Goal: Transaction & Acquisition: Purchase product/service

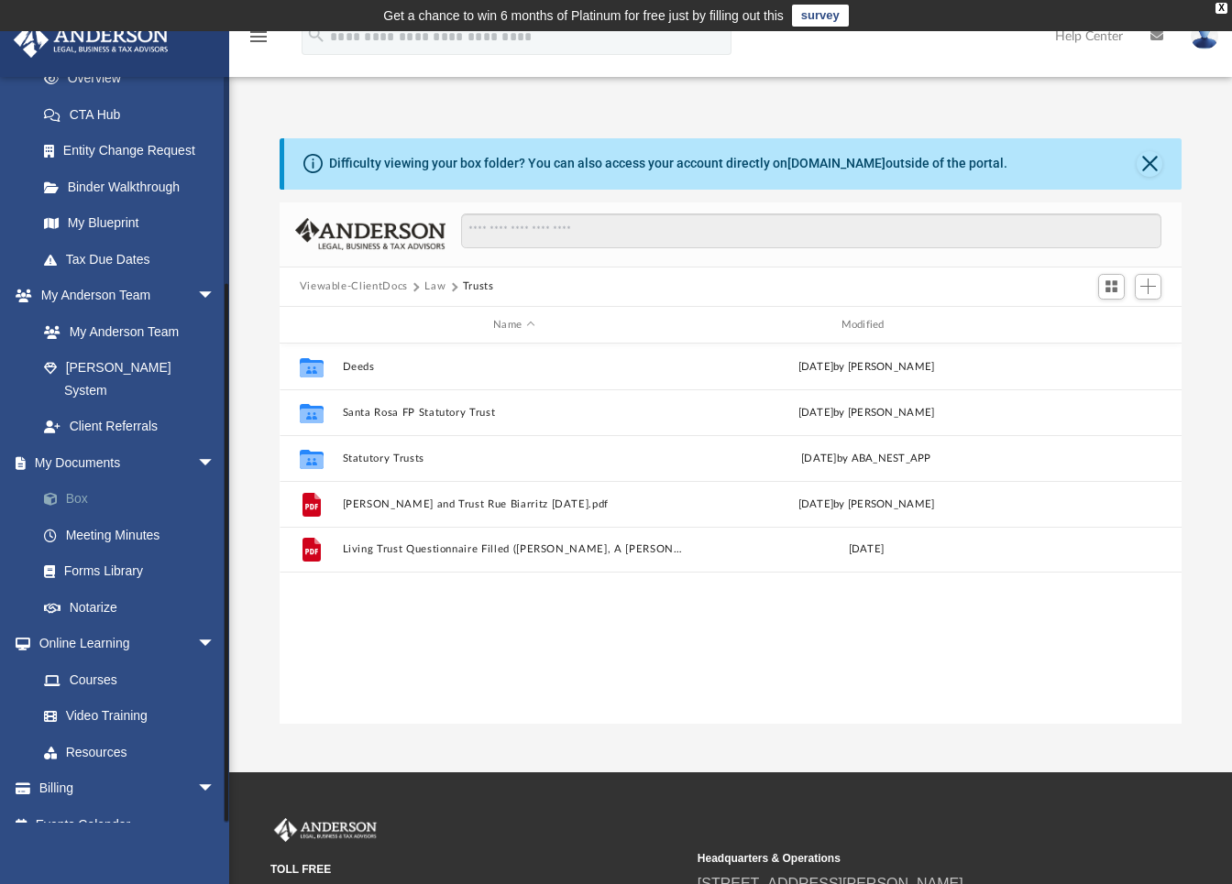
scroll to position [277, 0]
click at [116, 771] on link "Billing arrow_drop_down" at bounding box center [128, 787] width 230 height 37
click at [199, 769] on span "arrow_drop_down" at bounding box center [215, 788] width 37 height 38
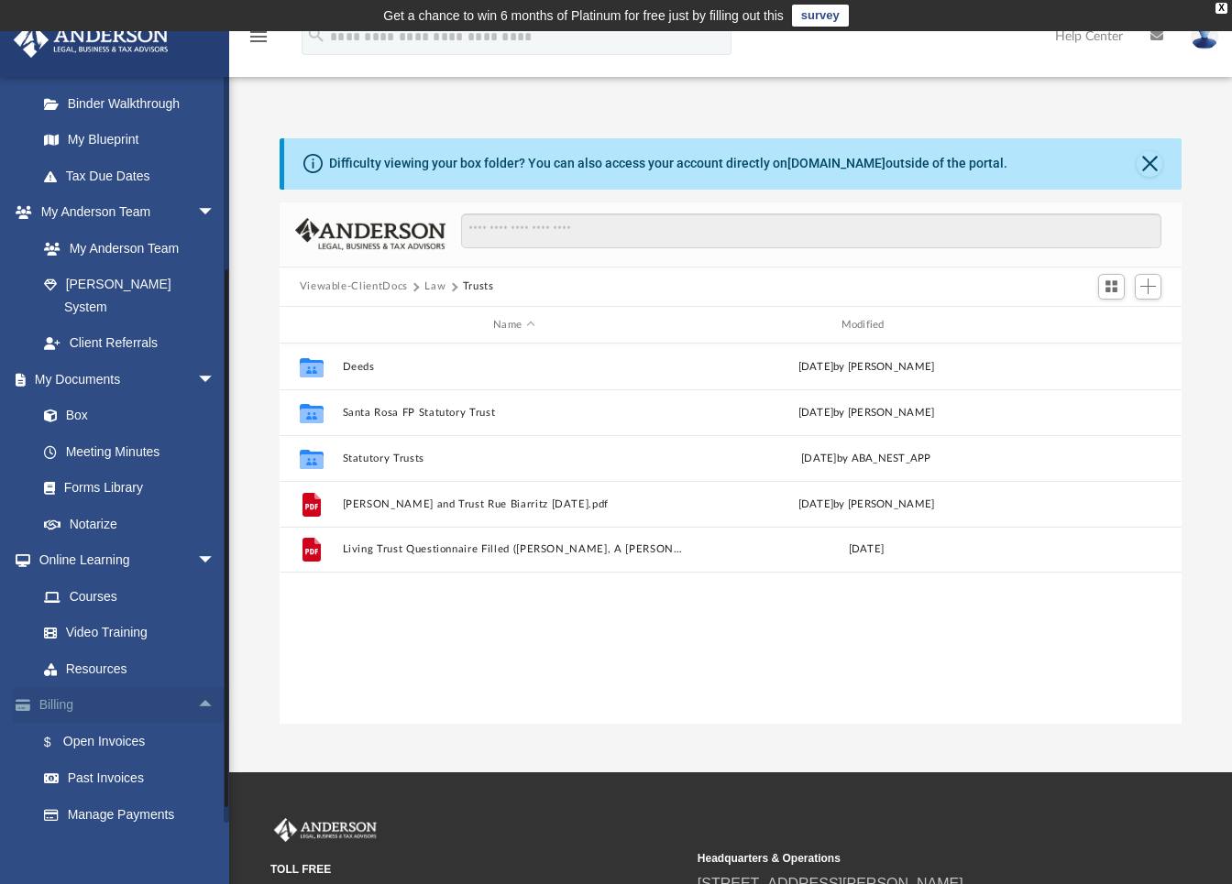
scroll to position [387, 0]
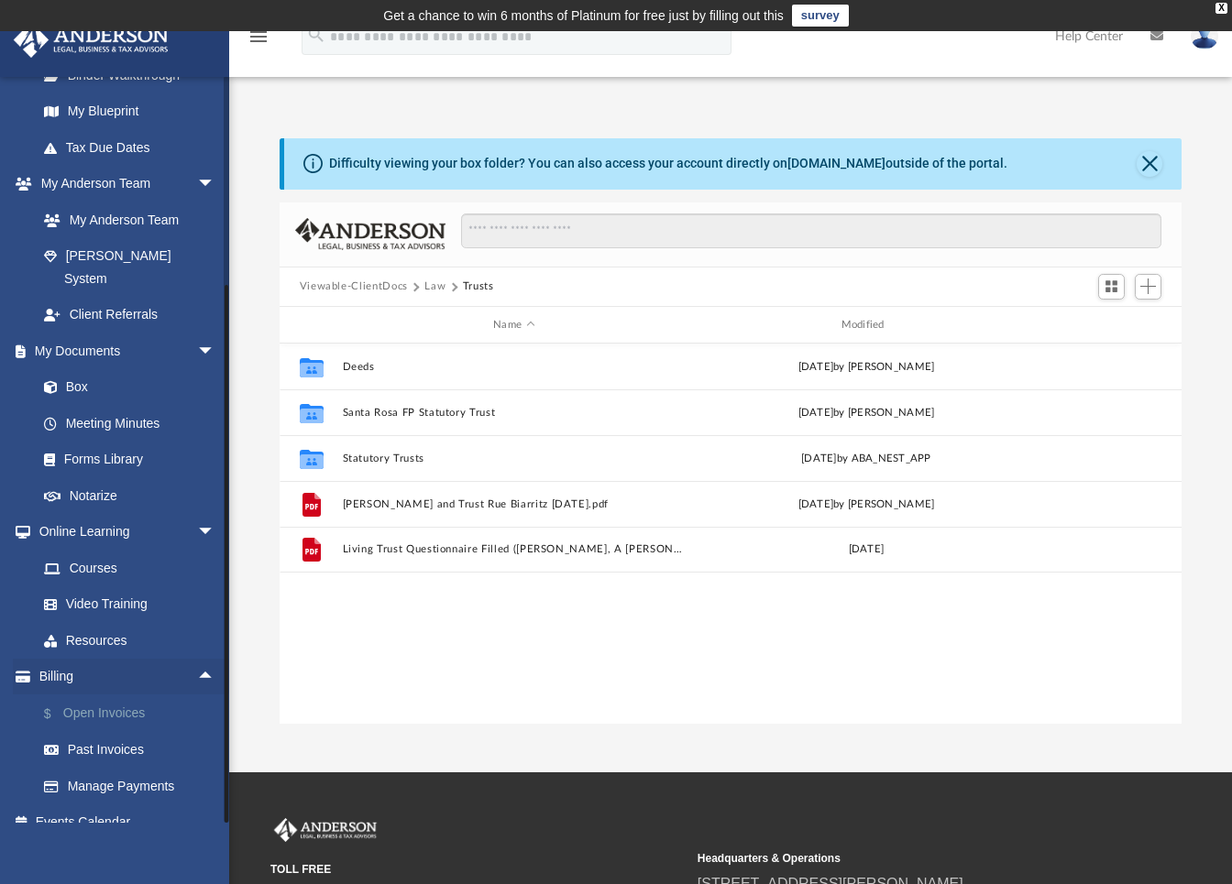
click at [110, 697] on link "$ Open Invoices" at bounding box center [134, 714] width 217 height 38
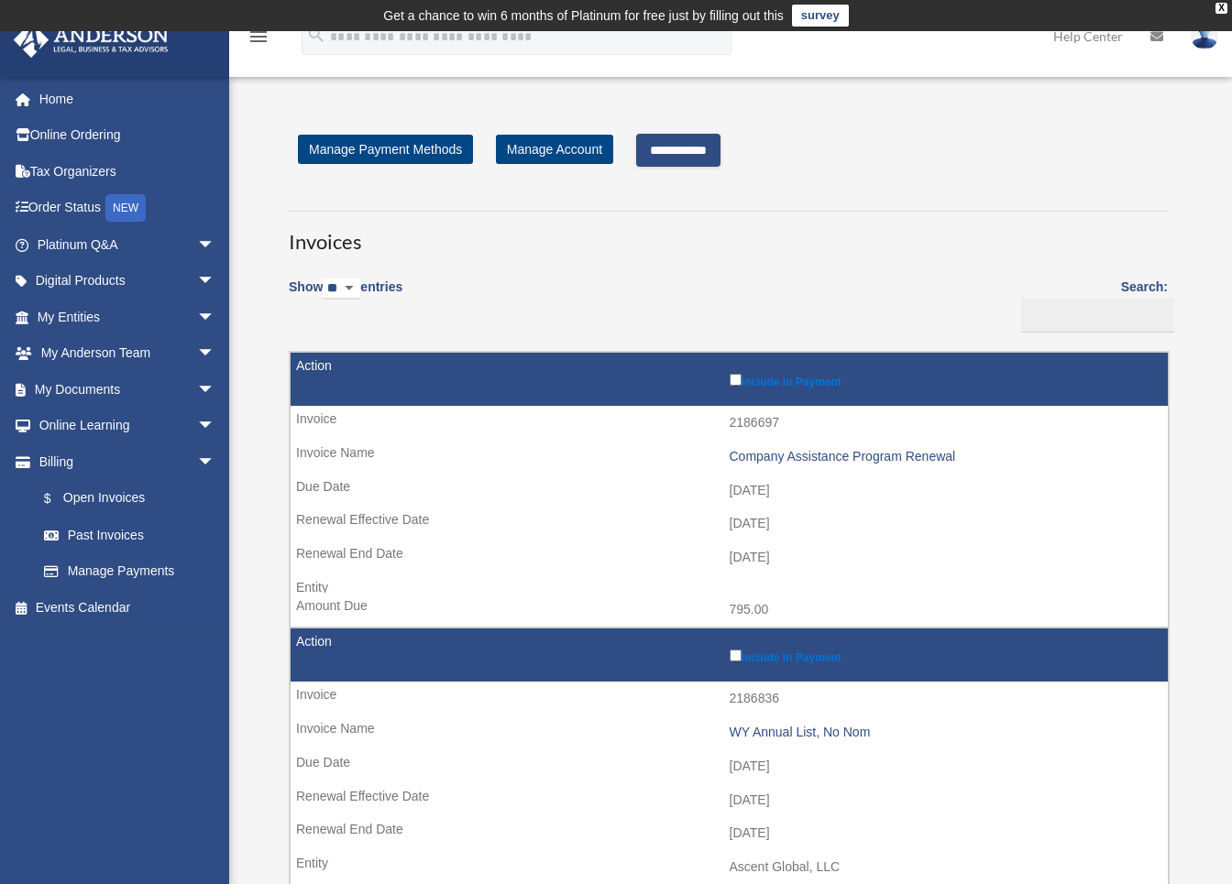
click at [708, 147] on input "**********" at bounding box center [678, 150] width 84 height 33
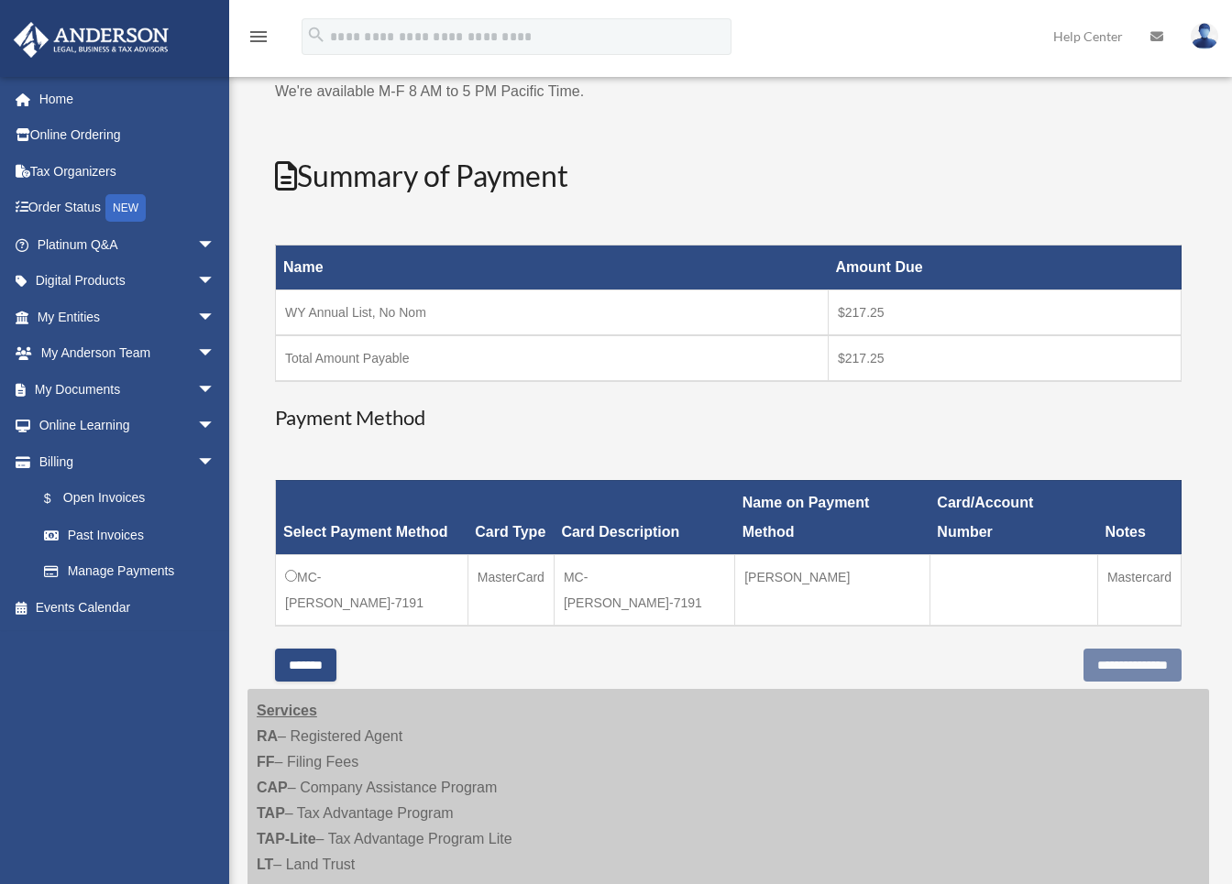
scroll to position [275, 0]
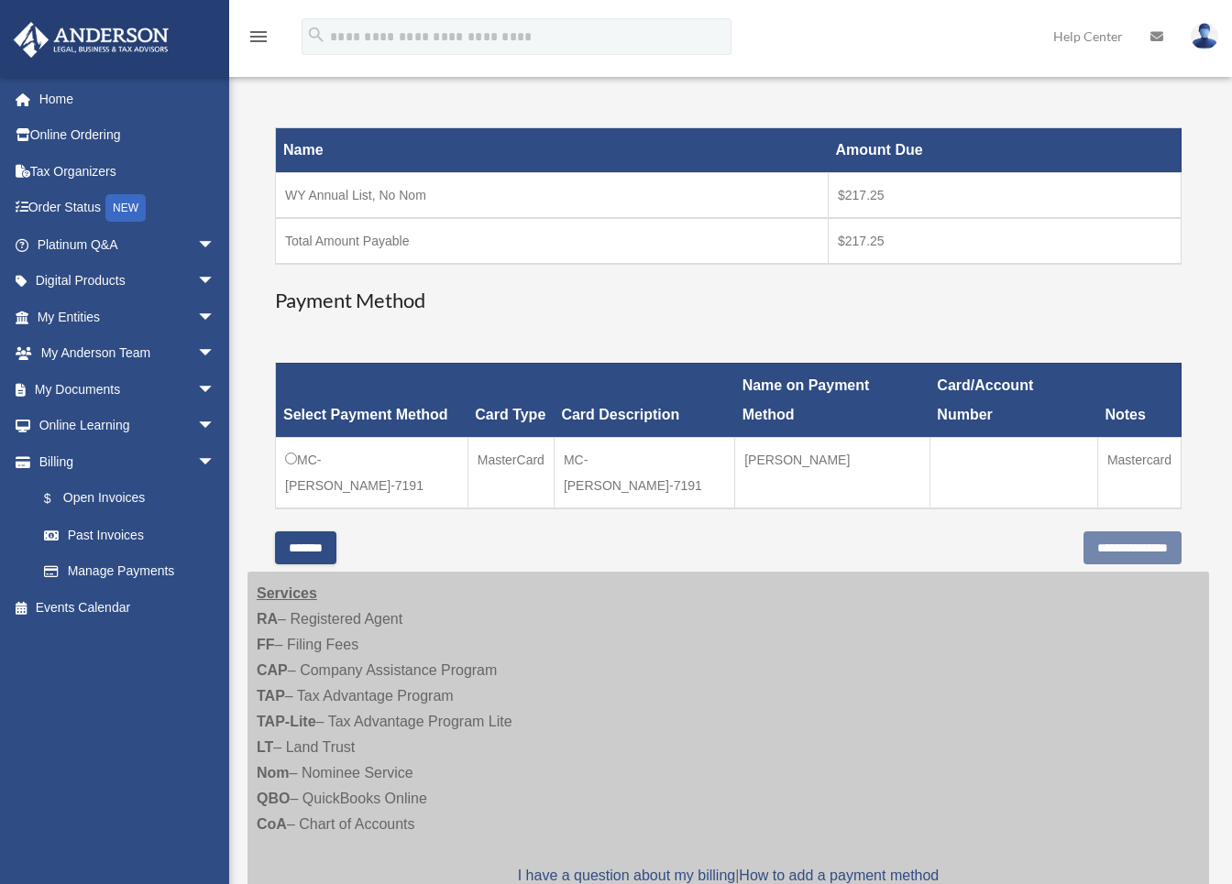
click at [291, 437] on td "MC-Brian-Kwan-7191" at bounding box center [372, 472] width 192 height 71
click at [1091, 532] on input "**********" at bounding box center [1132, 548] width 98 height 33
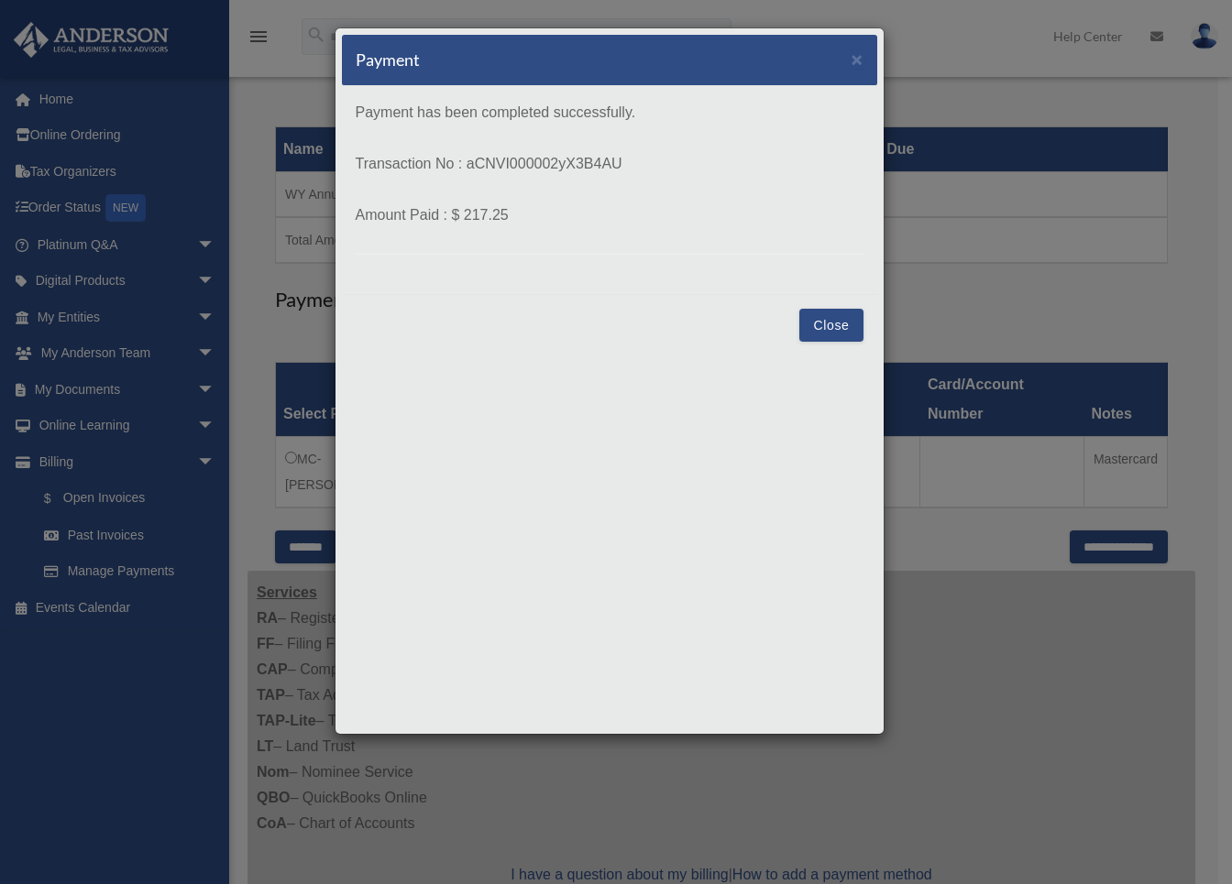
click at [828, 329] on button "Close" at bounding box center [830, 325] width 63 height 33
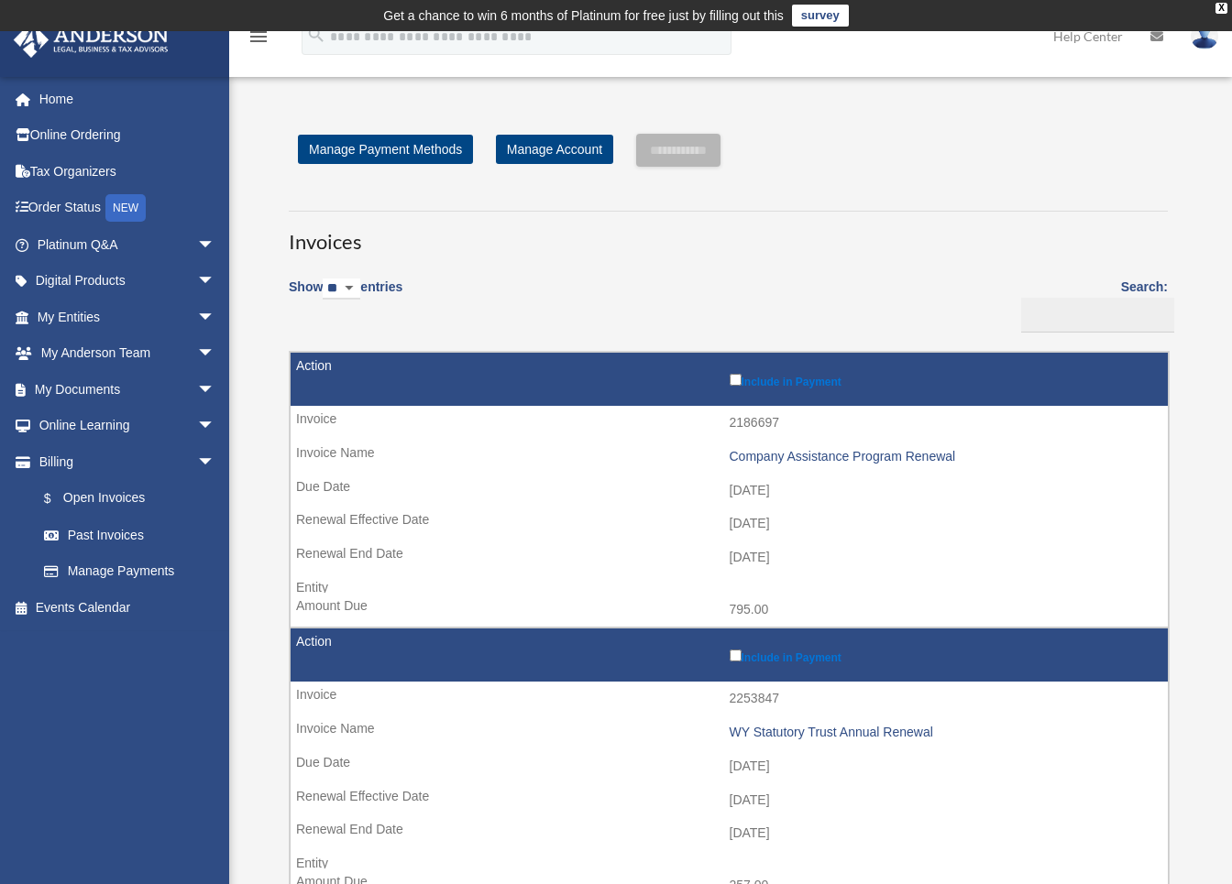
click at [866, 239] on h3 "Invoices" at bounding box center [728, 234] width 879 height 46
